Goal: Obtain resource: Download file/media

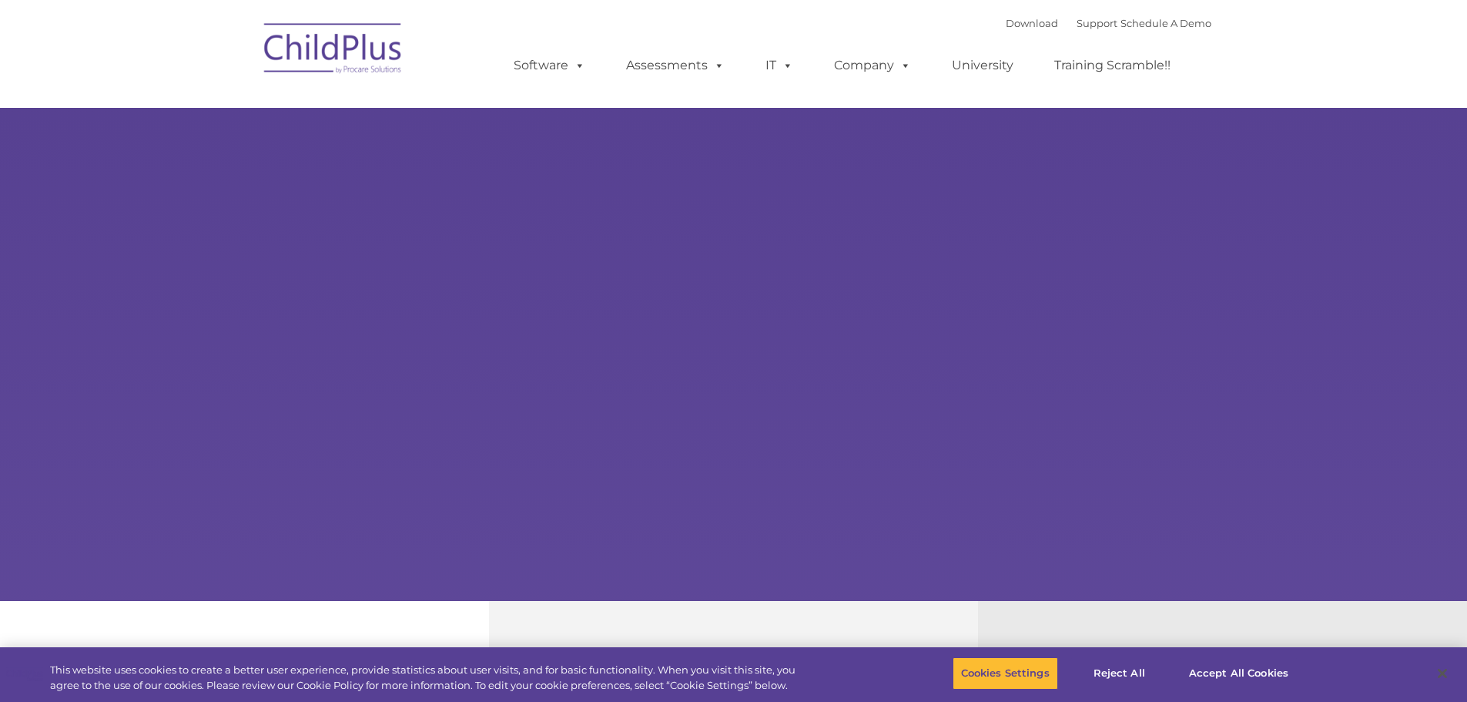
select select "MEDIUM"
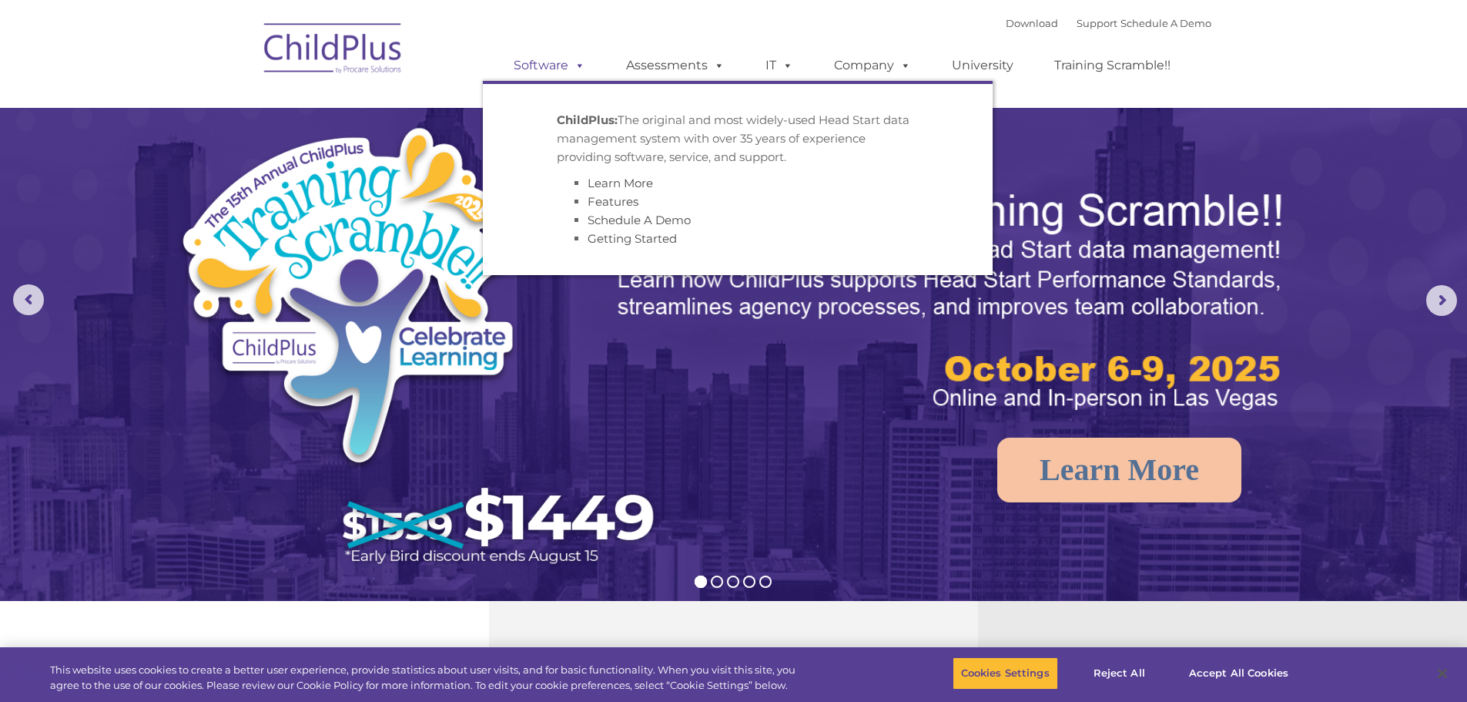
click at [539, 72] on link "Software" at bounding box center [549, 65] width 102 height 31
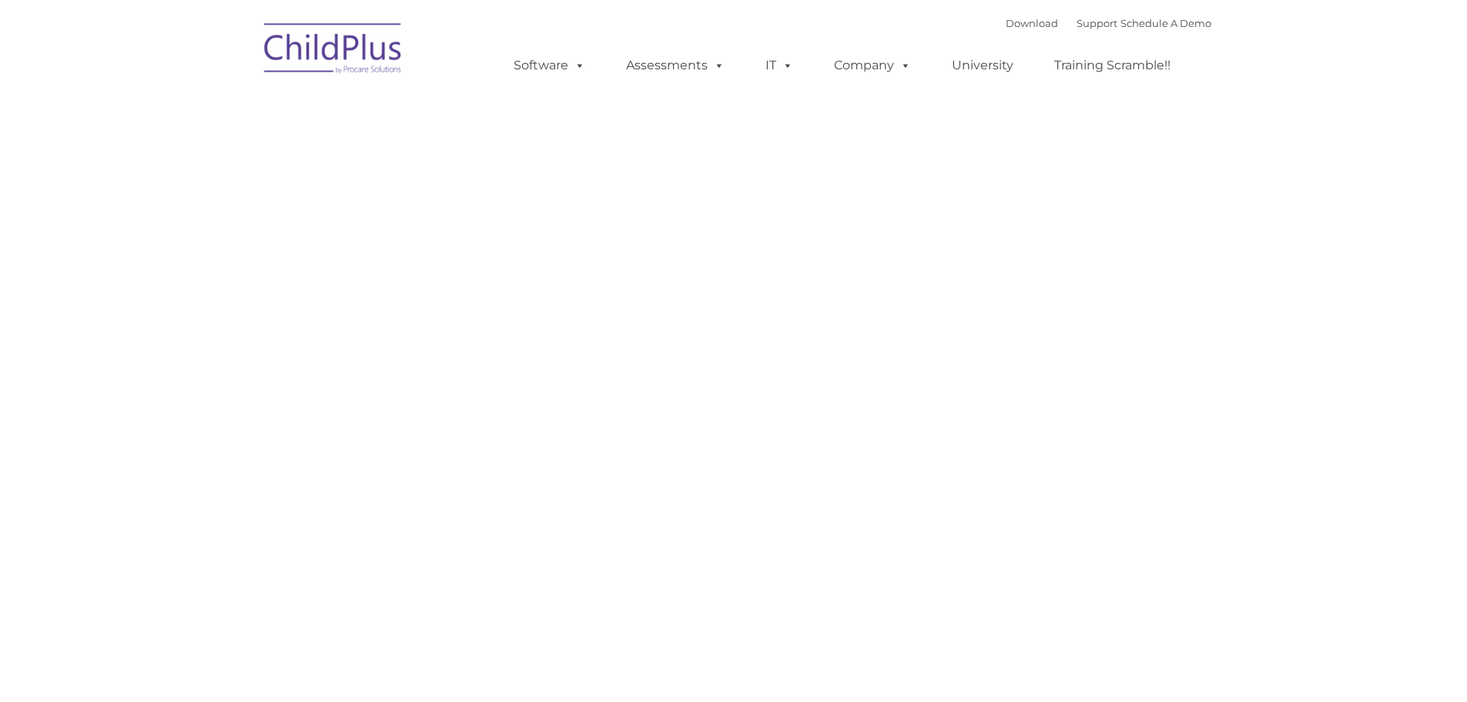
type input ""
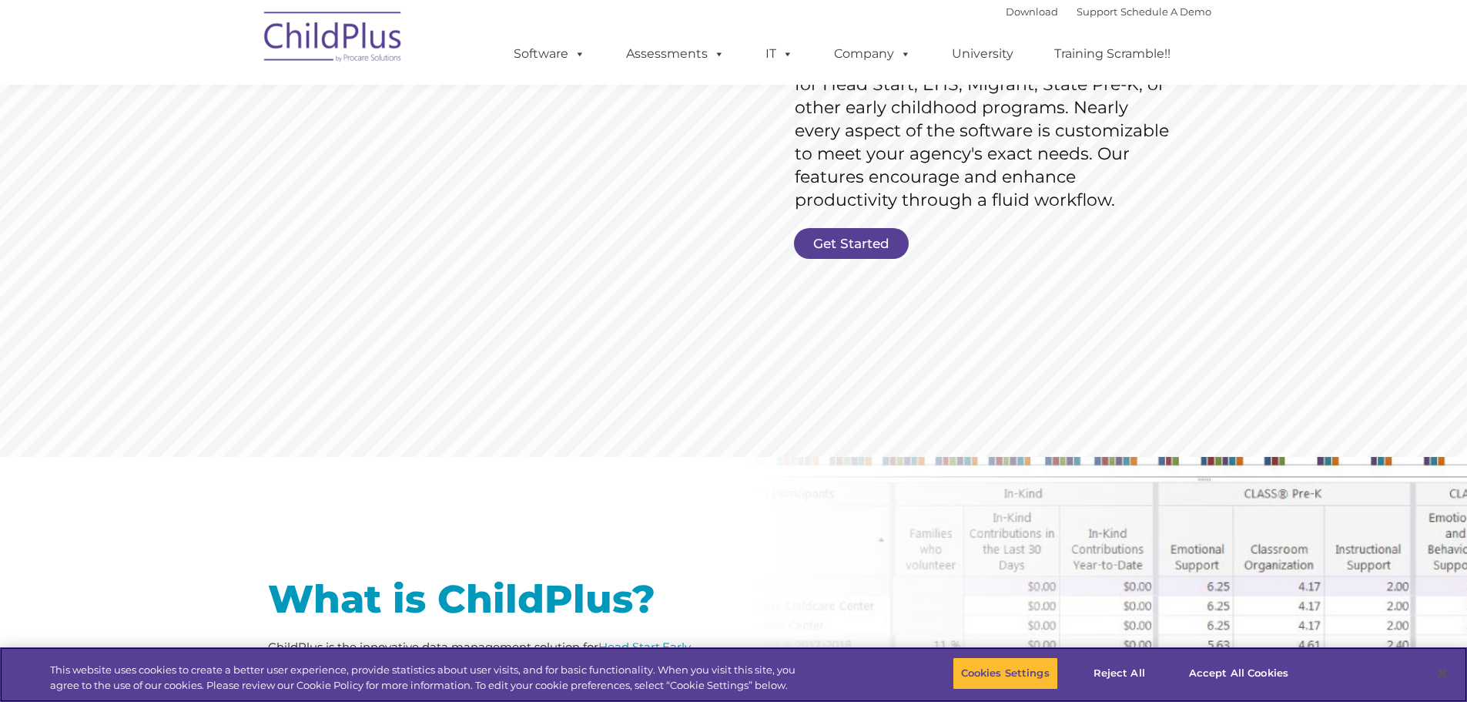
scroll to position [307, 0]
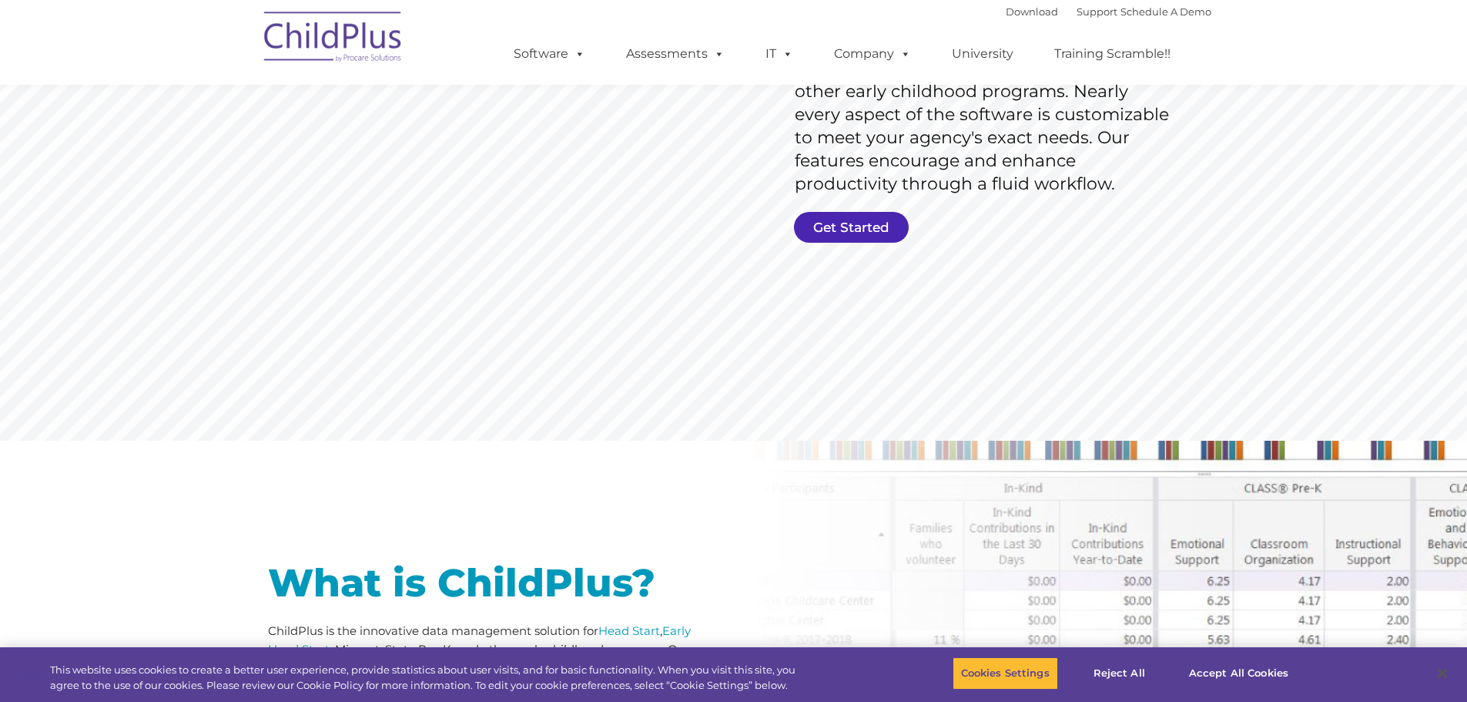
click at [857, 232] on link "Get Started" at bounding box center [851, 227] width 115 height 31
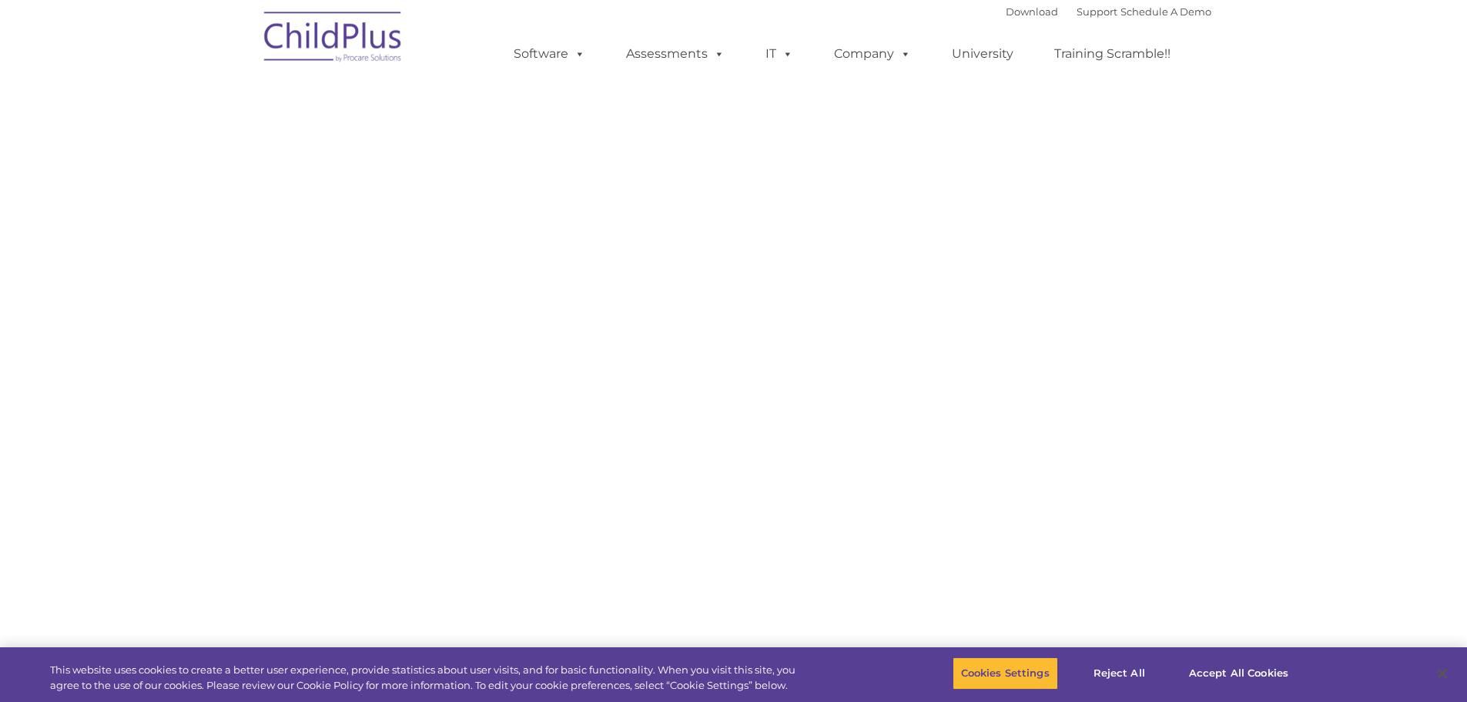
select select "MEDIUM"
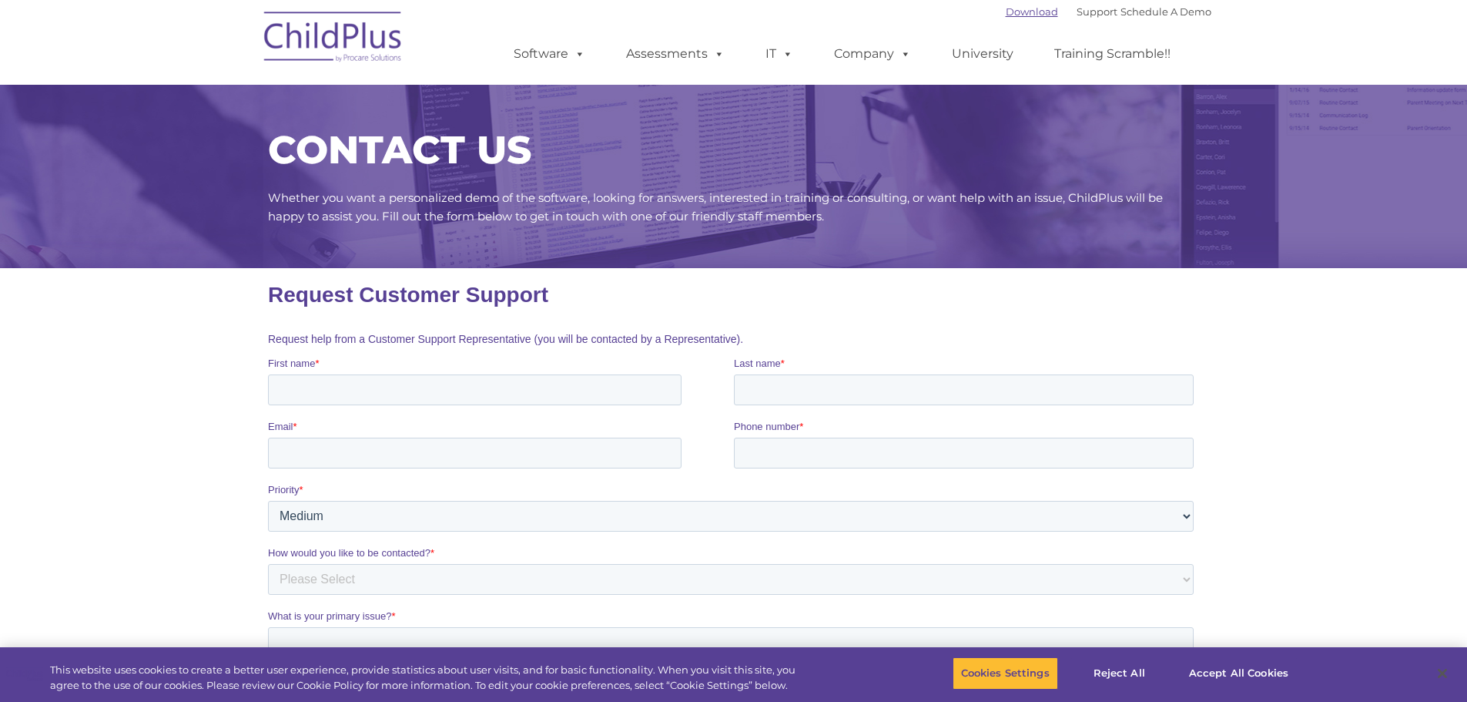
click at [1006, 12] on link "Download" at bounding box center [1032, 11] width 52 height 12
